Goal: Obtain resource: Download file/media

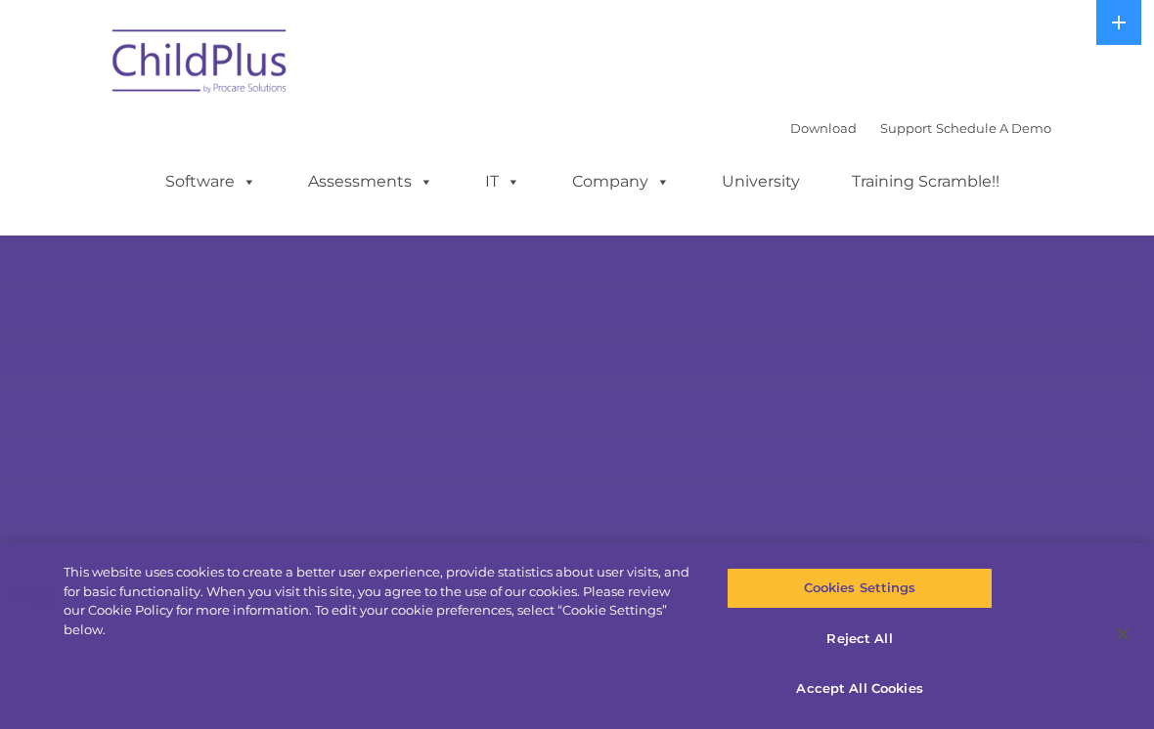
select select "MEDIUM"
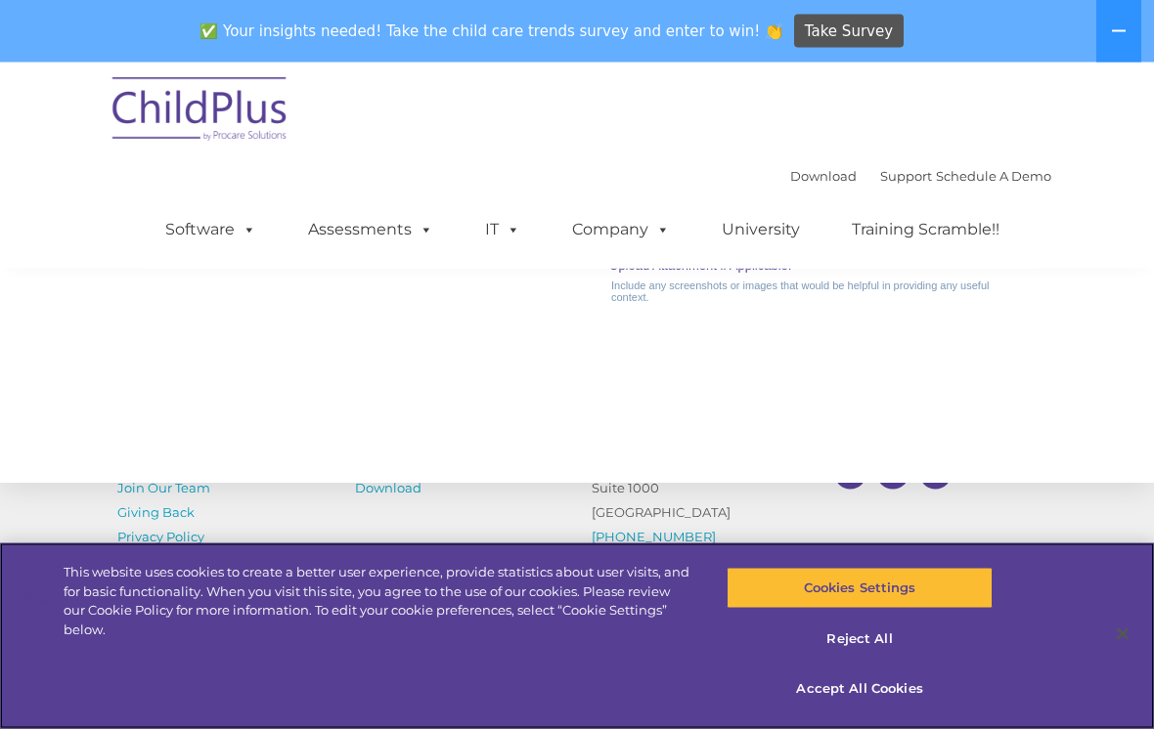
scroll to position [2323, 0]
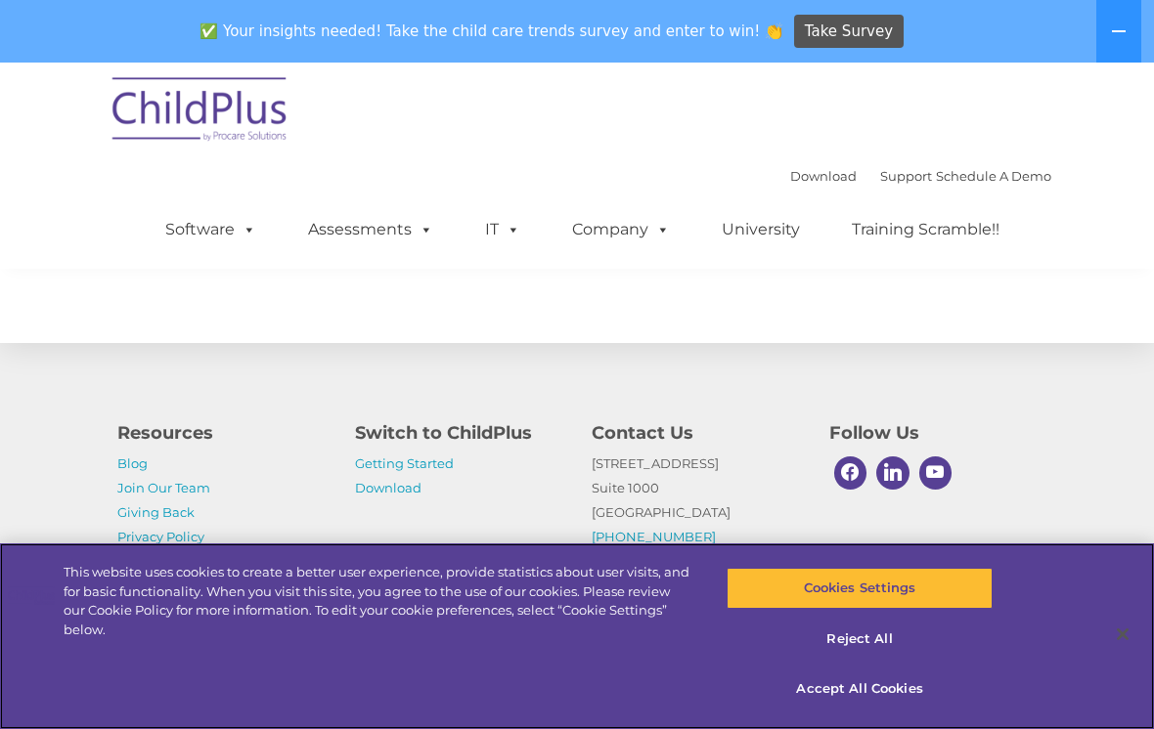
click at [881, 700] on button "Accept All Cookies" at bounding box center [858, 689] width 265 height 41
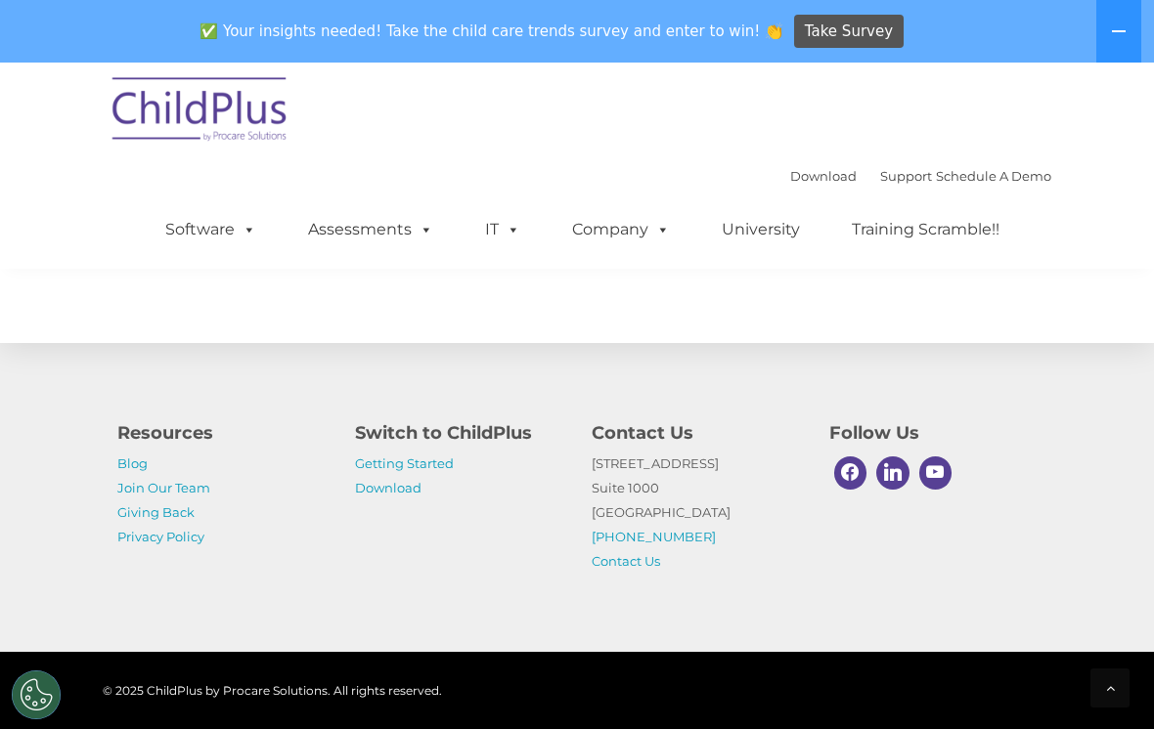
click at [395, 471] on link "Getting Started" at bounding box center [404, 464] width 99 height 16
click at [411, 482] on link "Download" at bounding box center [388, 488] width 66 height 16
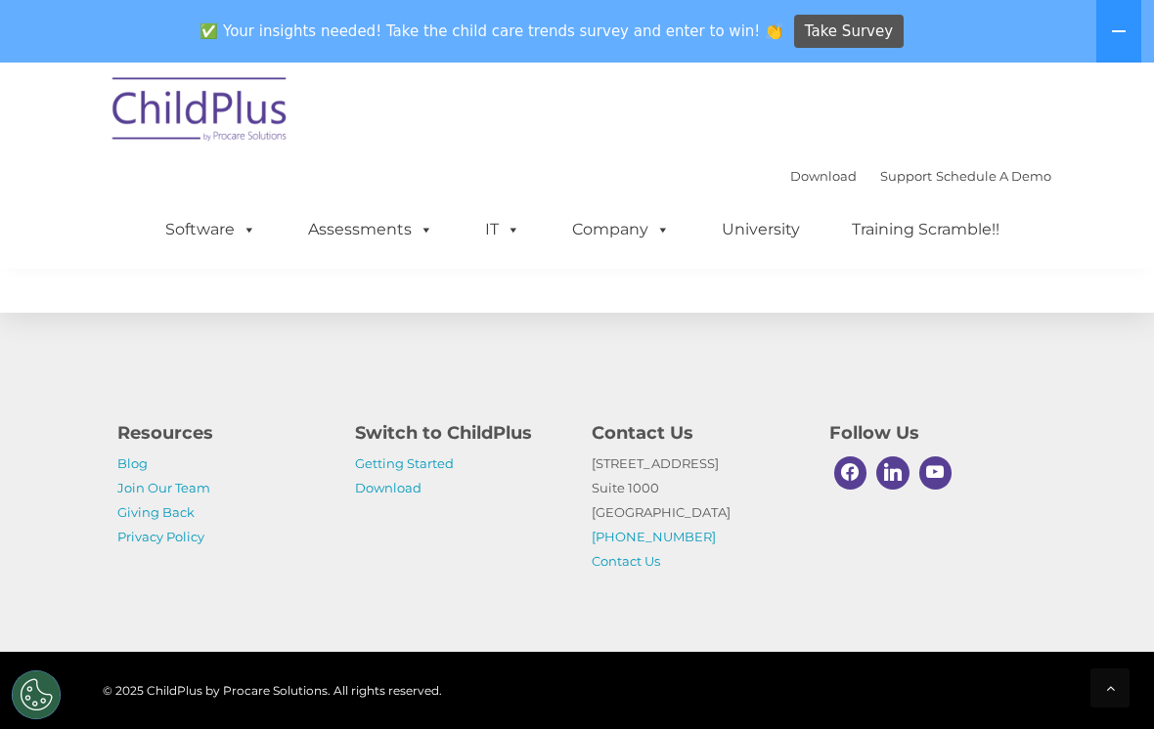
click at [397, 469] on link "Getting Started" at bounding box center [404, 464] width 99 height 16
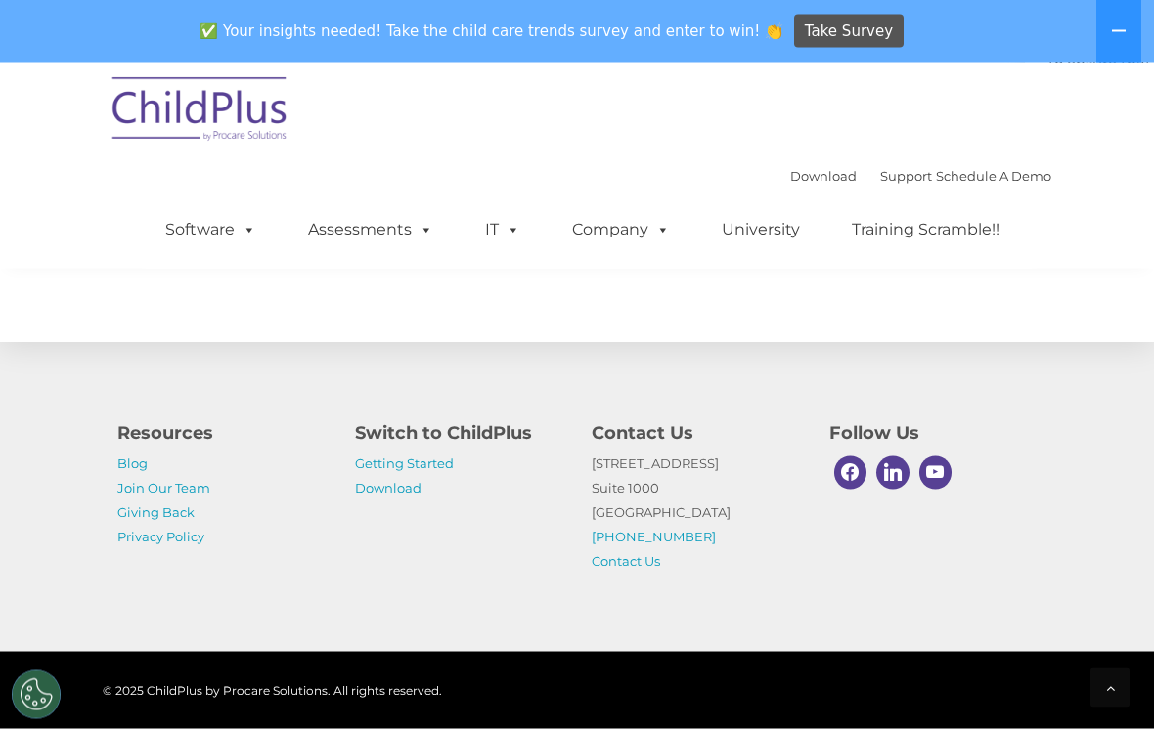
scroll to position [3523, 0]
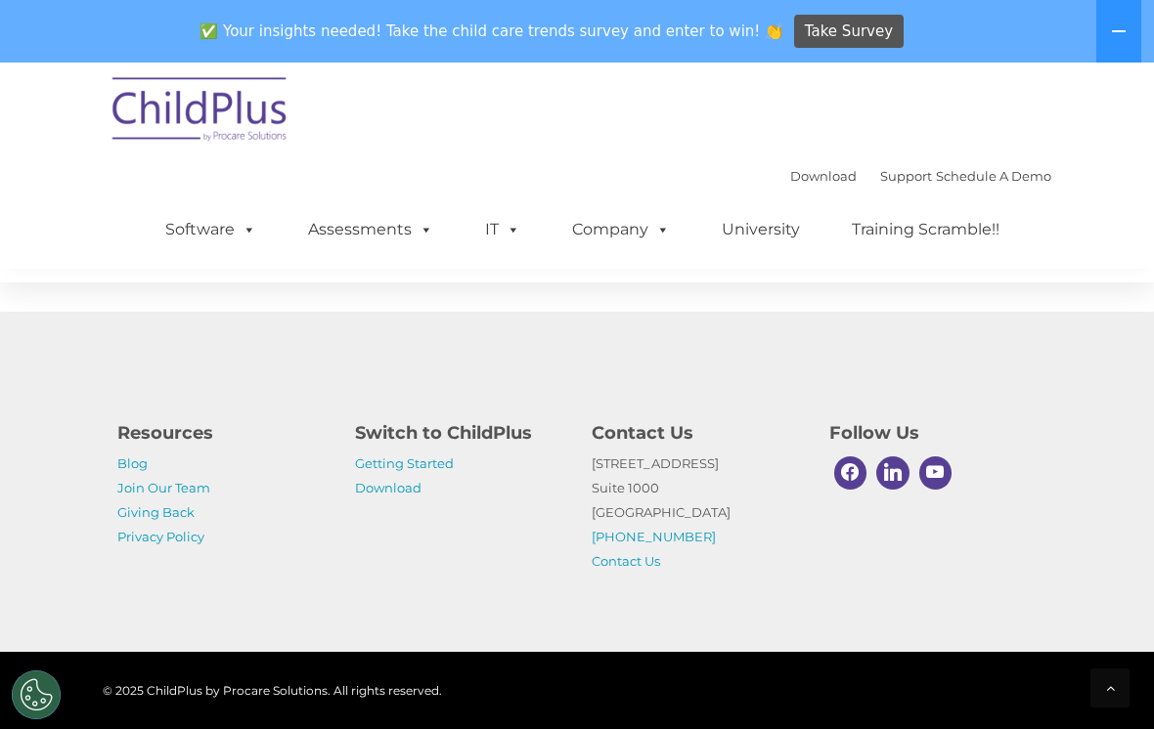
click at [369, 496] on link "Download" at bounding box center [388, 488] width 66 height 16
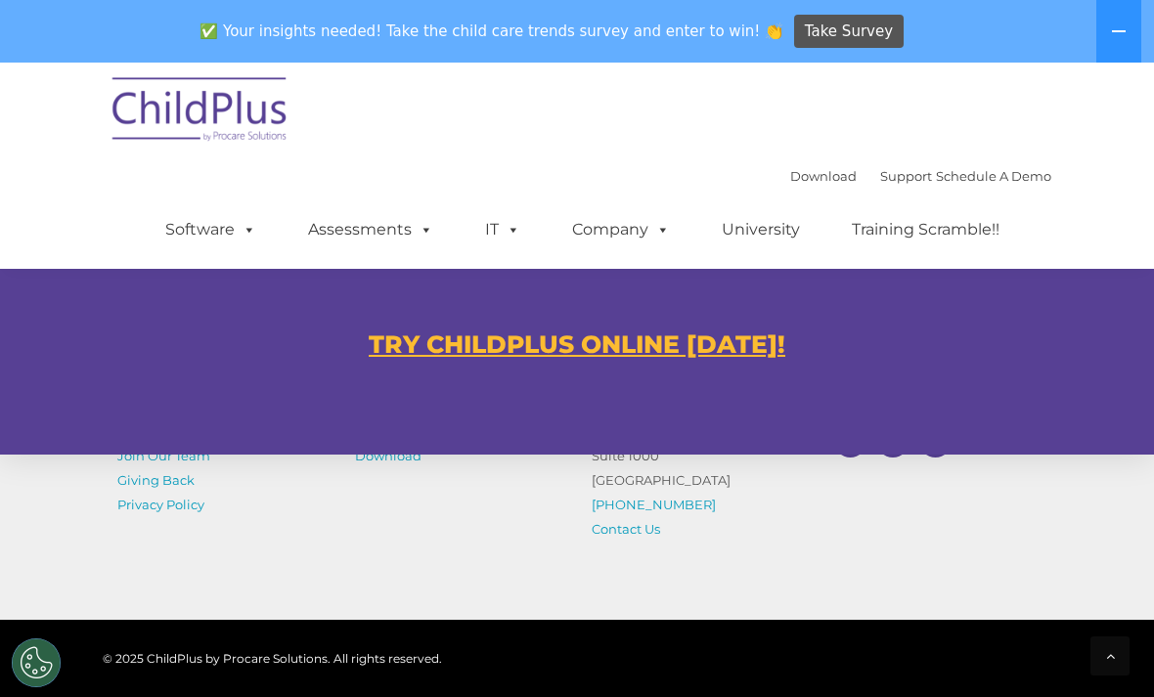
scroll to position [1209, 0]
click at [420, 337] on u "TRY CHILDPLUS ONLINE [DATE]!" at bounding box center [577, 344] width 417 height 29
